Goal: Navigation & Orientation: Go to known website

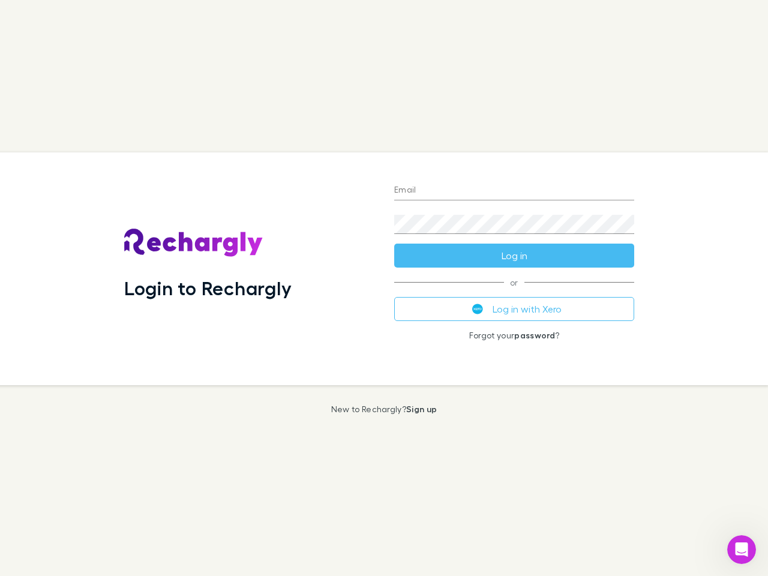
click at [384, 288] on div "Login to Rechargly" at bounding box center [250, 268] width 270 height 233
click at [514, 191] on input "Email" at bounding box center [514, 190] width 240 height 19
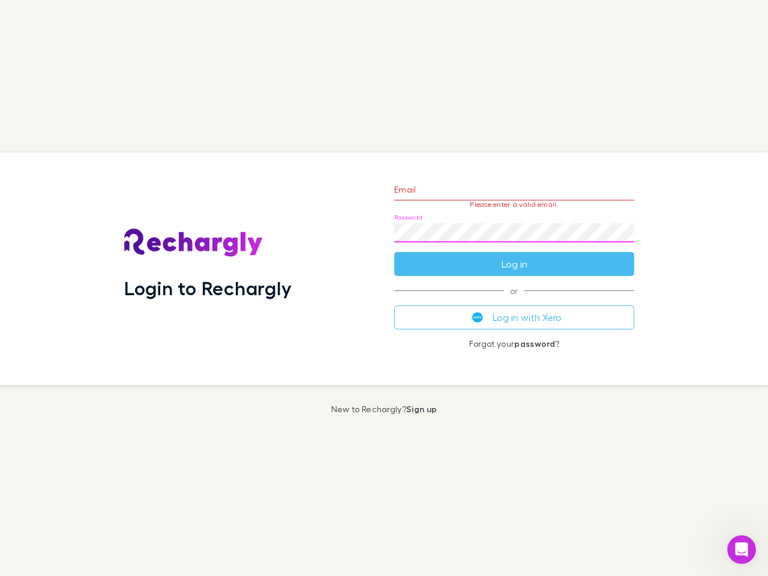
click at [514, 255] on form "Email Please enter a valid email. Password Log in" at bounding box center [514, 223] width 240 height 104
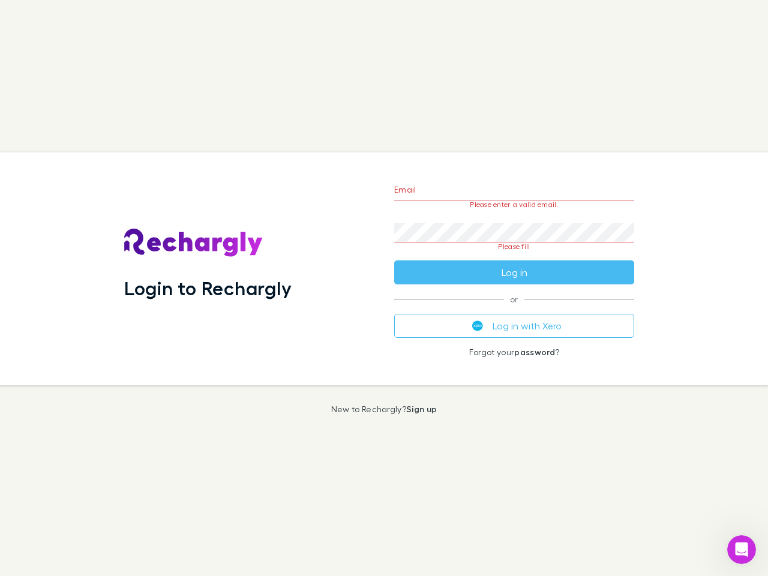
click at [514, 309] on div "Email Please enter a valid email. Password Please fill Log in or Log in with Xe…" at bounding box center [513, 268] width 259 height 233
click at [741, 549] on icon "Open Intercom Messenger" at bounding box center [742, 550] width 20 height 20
